Goal: Find specific page/section: Find specific page/section

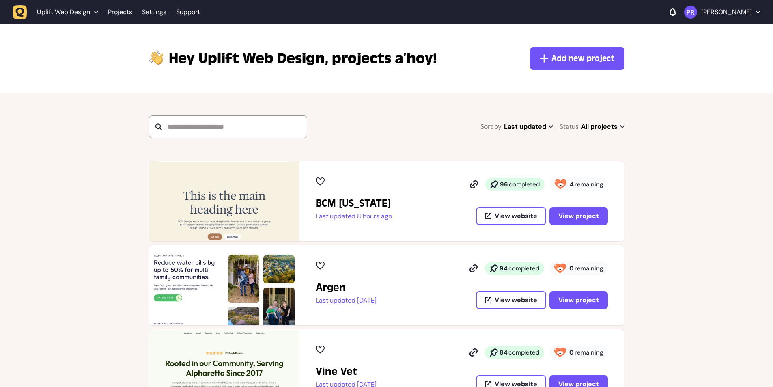
click at [26, 14] on icon "button" at bounding box center [20, 12] width 14 height 14
click at [17, 13] on icon "button" at bounding box center [20, 12] width 9 height 9
click at [590, 219] on span "View project" at bounding box center [578, 215] width 41 height 9
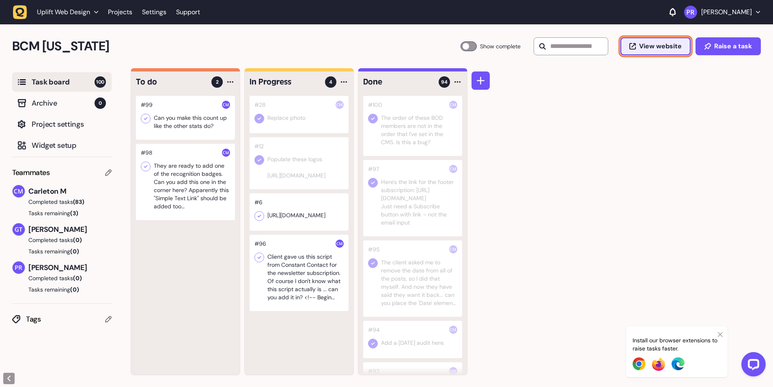
click at [678, 45] on span "View website" at bounding box center [660, 46] width 43 height 6
